Goal: Task Accomplishment & Management: Manage account settings

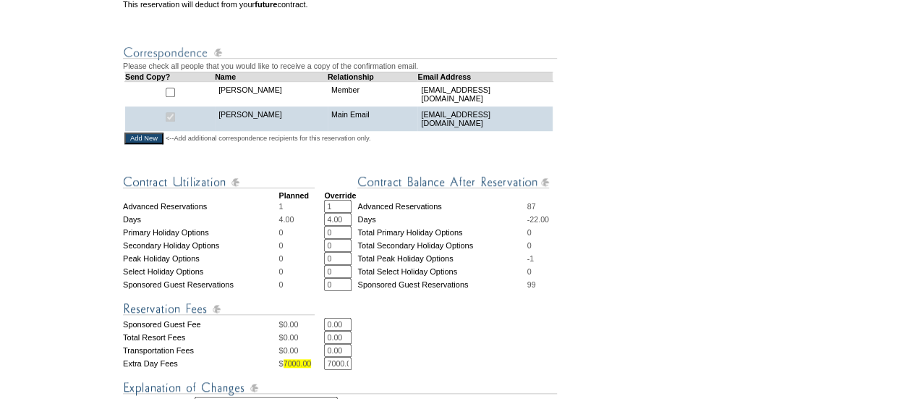
scroll to position [586, 0]
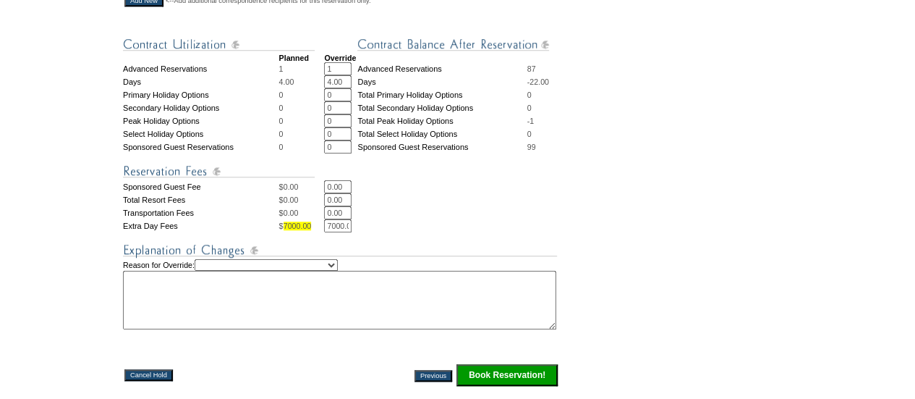
click at [307, 271] on select "Creating Continuous Stay Days Rebooked After Cancellation Editing Occupant Expe…" at bounding box center [266, 265] width 143 height 12
select select "1042"
click at [210, 271] on select "Creating Continuous Stay Days Rebooked After Cancellation Editing Occupant Expe…" at bounding box center [266, 265] width 143 height 12
click at [230, 326] on textarea at bounding box center [339, 300] width 433 height 59
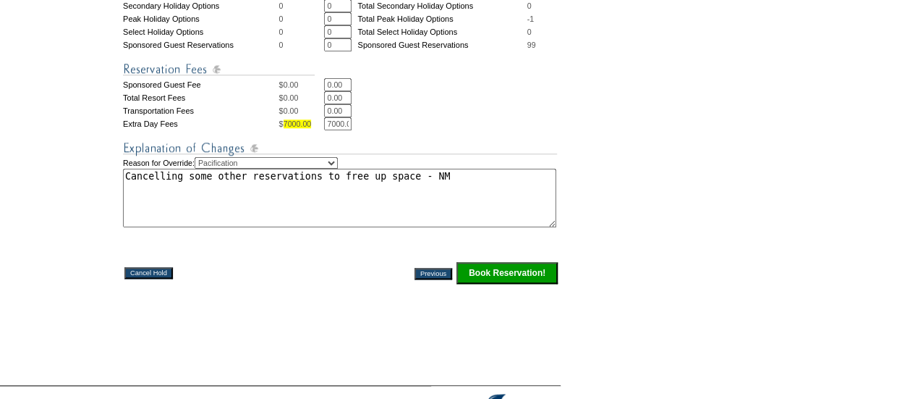
scroll to position [689, 0]
type textarea "Cancelling some other reservations to free up space - NM"
click at [512, 283] on input "Book Reservation!" at bounding box center [507, 272] width 101 height 22
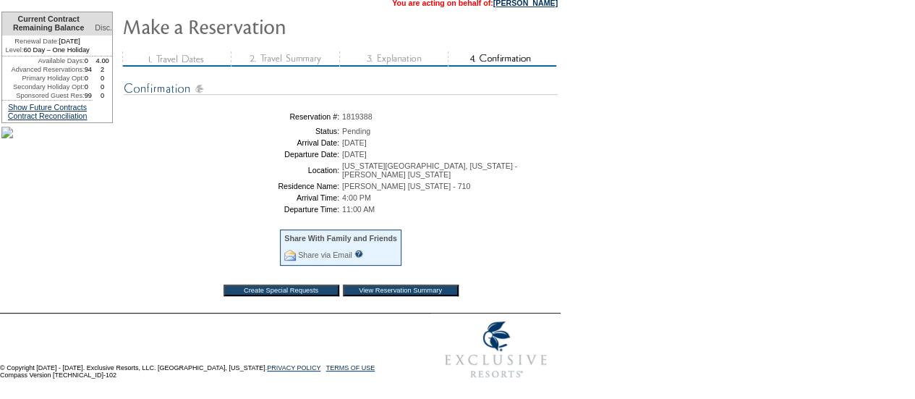
scroll to position [1, 0]
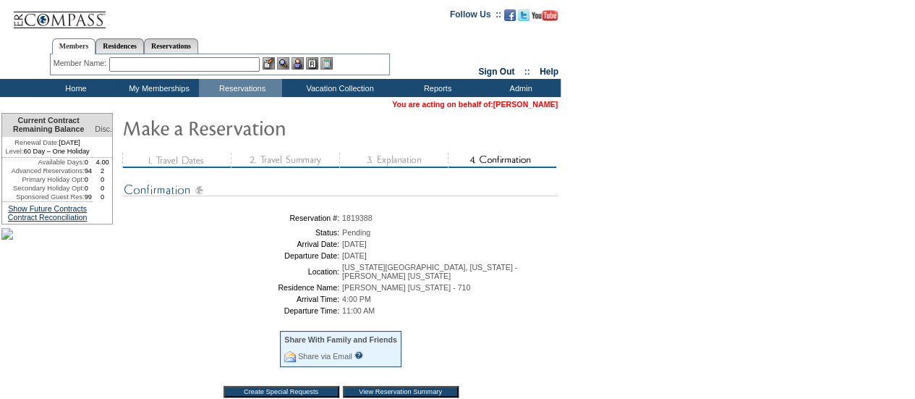
click at [506, 106] on link "[PERSON_NAME]" at bounding box center [526, 104] width 64 height 9
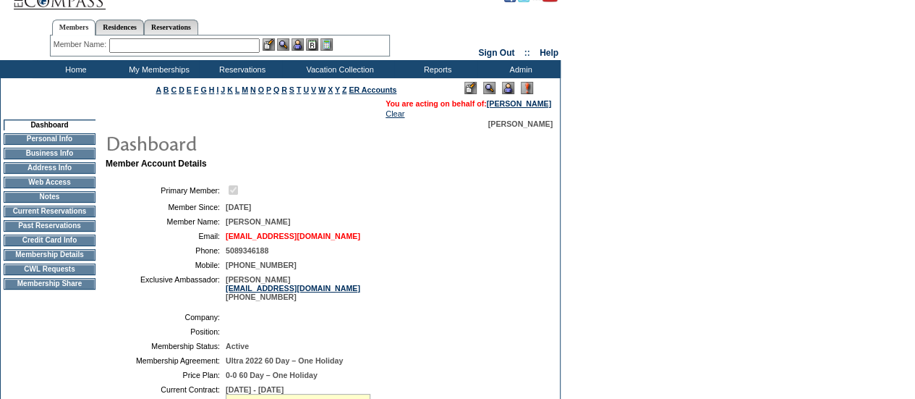
scroll to position [4, 0]
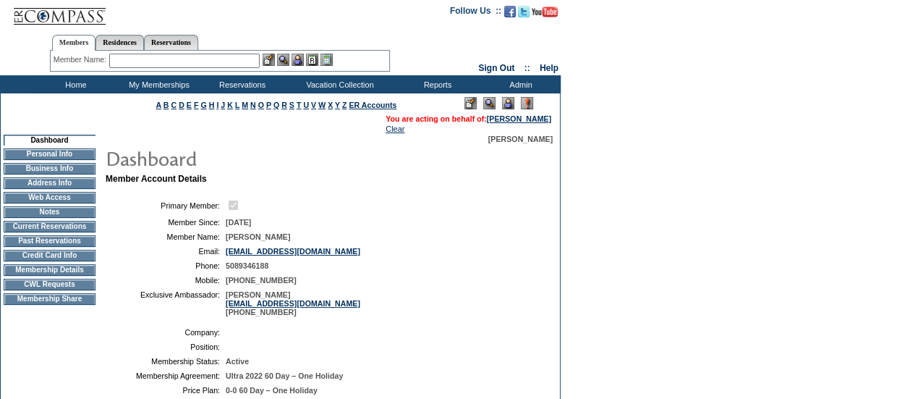
click at [48, 232] on td "Current Reservations" at bounding box center [50, 227] width 92 height 12
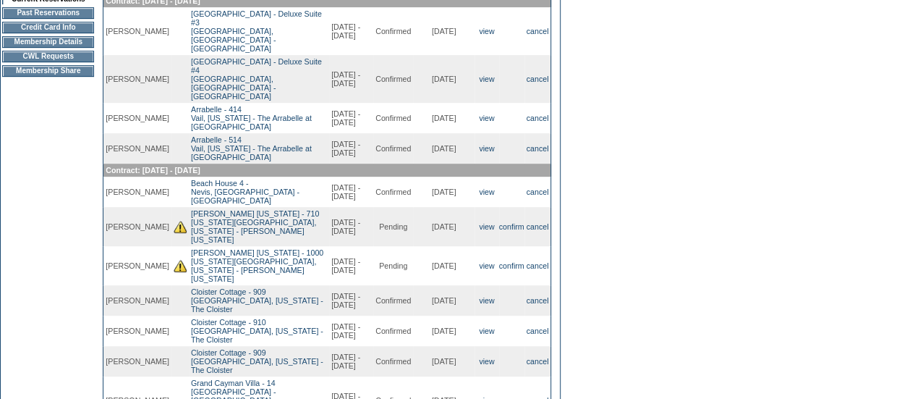
scroll to position [237, 0]
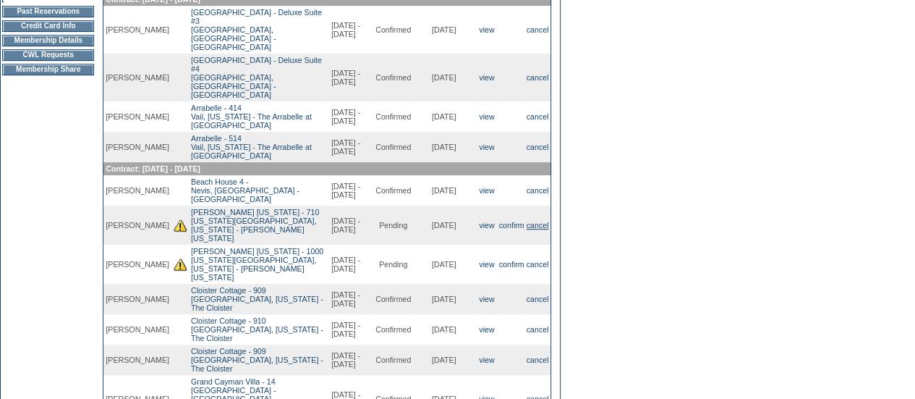
click at [531, 221] on link "cancel" at bounding box center [538, 225] width 22 height 9
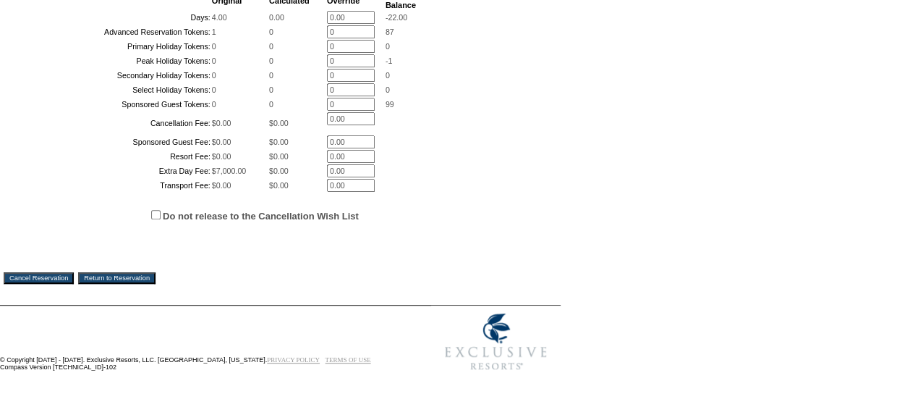
scroll to position [480, 0]
click at [54, 279] on input "Cancel Reservation" at bounding box center [39, 278] width 70 height 12
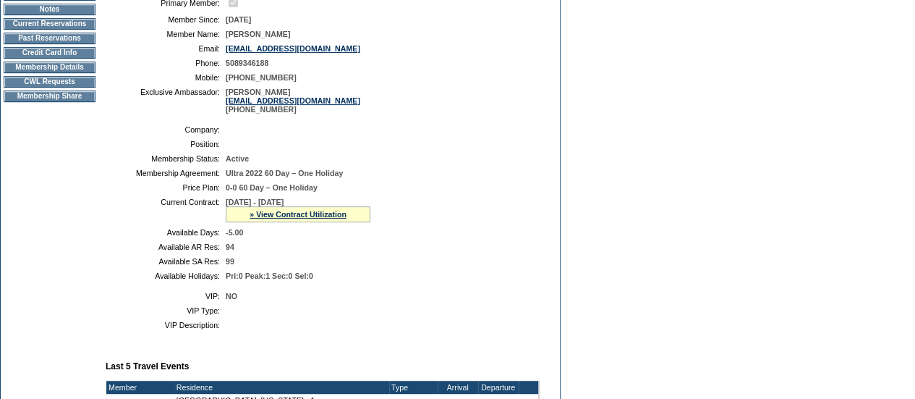
scroll to position [205, 0]
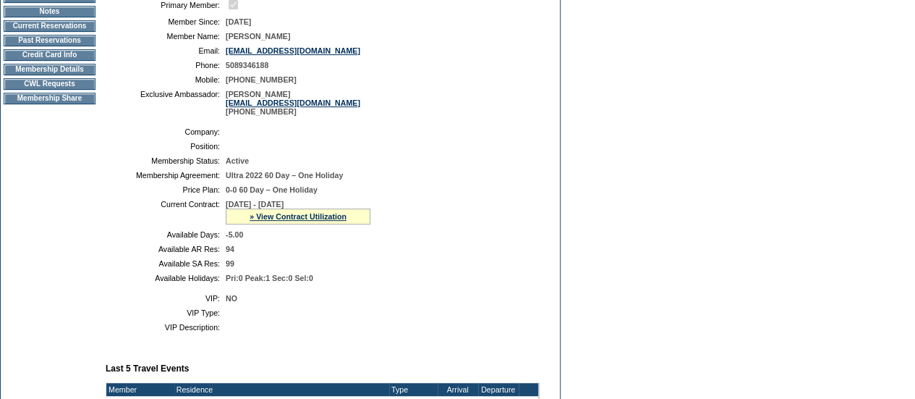
click at [48, 32] on td "Current Reservations" at bounding box center [50, 26] width 92 height 12
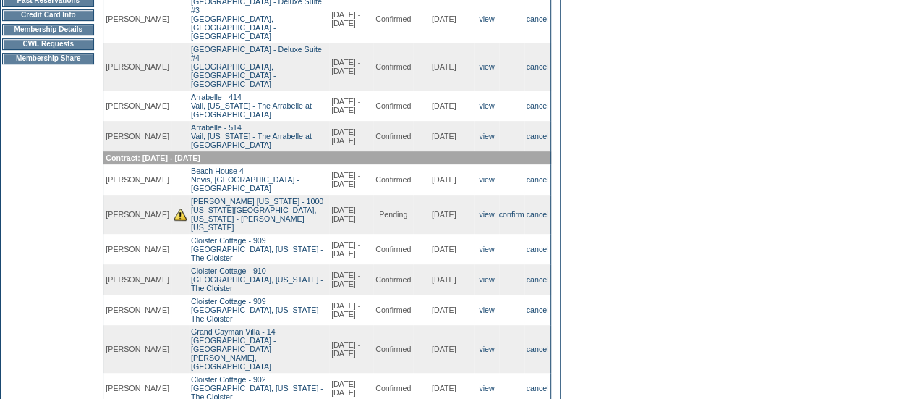
scroll to position [247, 0]
click at [535, 211] on link "cancel" at bounding box center [538, 215] width 22 height 9
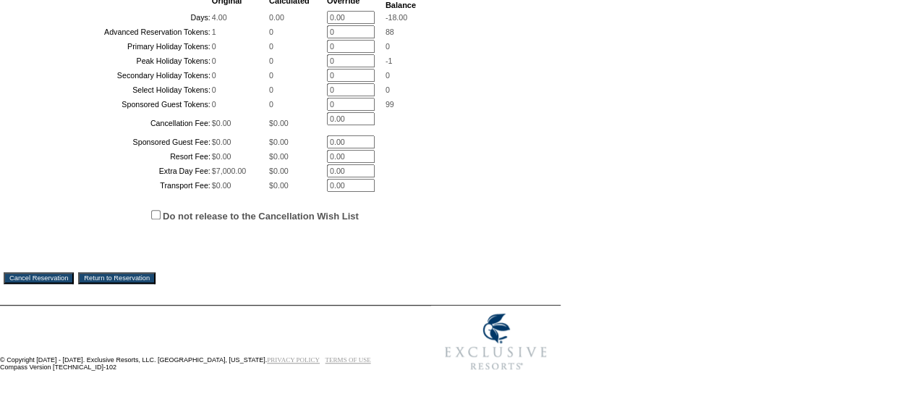
scroll to position [482, 0]
click at [58, 280] on input "Cancel Reservation" at bounding box center [39, 278] width 70 height 12
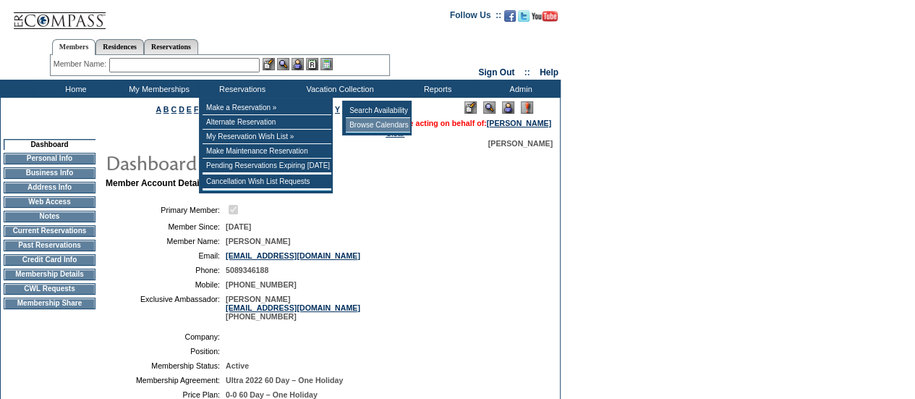
click at [376, 127] on td "Browse Calendars" at bounding box center [378, 125] width 64 height 14
